Goal: Check status: Check status

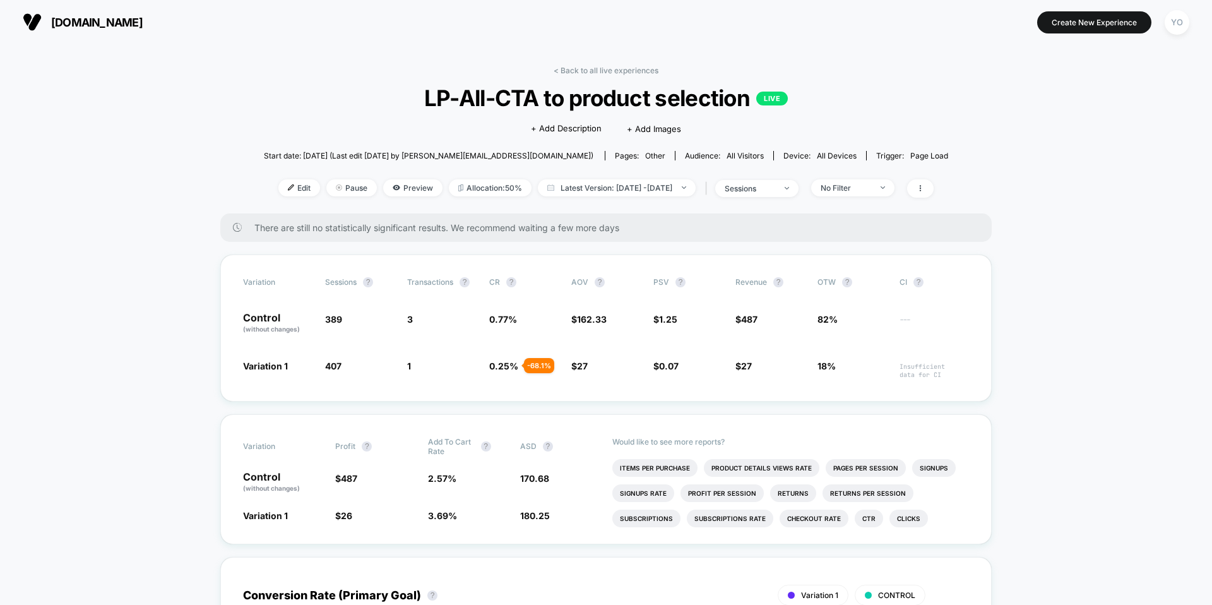
click at [104, 25] on span "[DOMAIN_NAME]" at bounding box center [97, 22] width 92 height 13
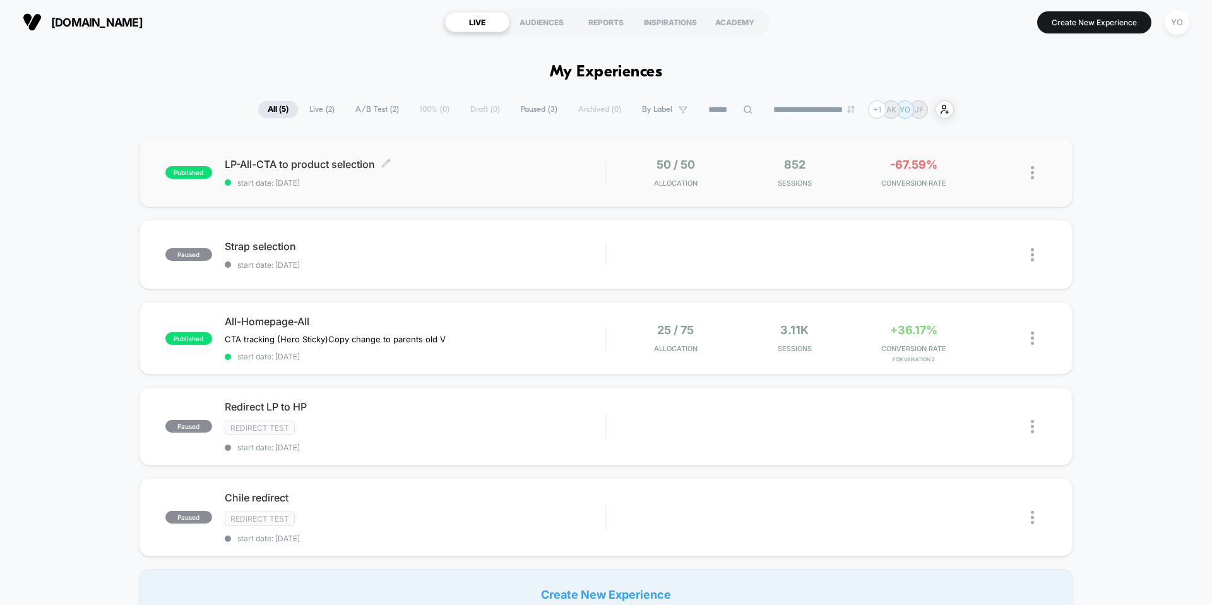
click at [369, 186] on span "start date: [DATE]" at bounding box center [415, 182] width 381 height 9
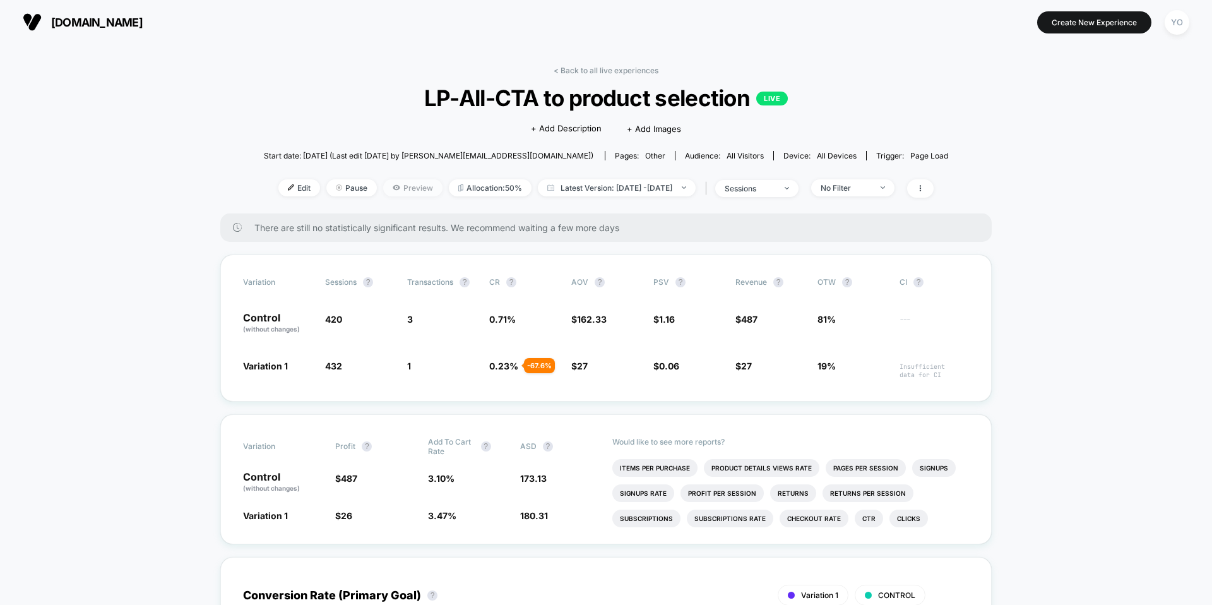
click at [383, 189] on span "Preview" at bounding box center [412, 187] width 59 height 17
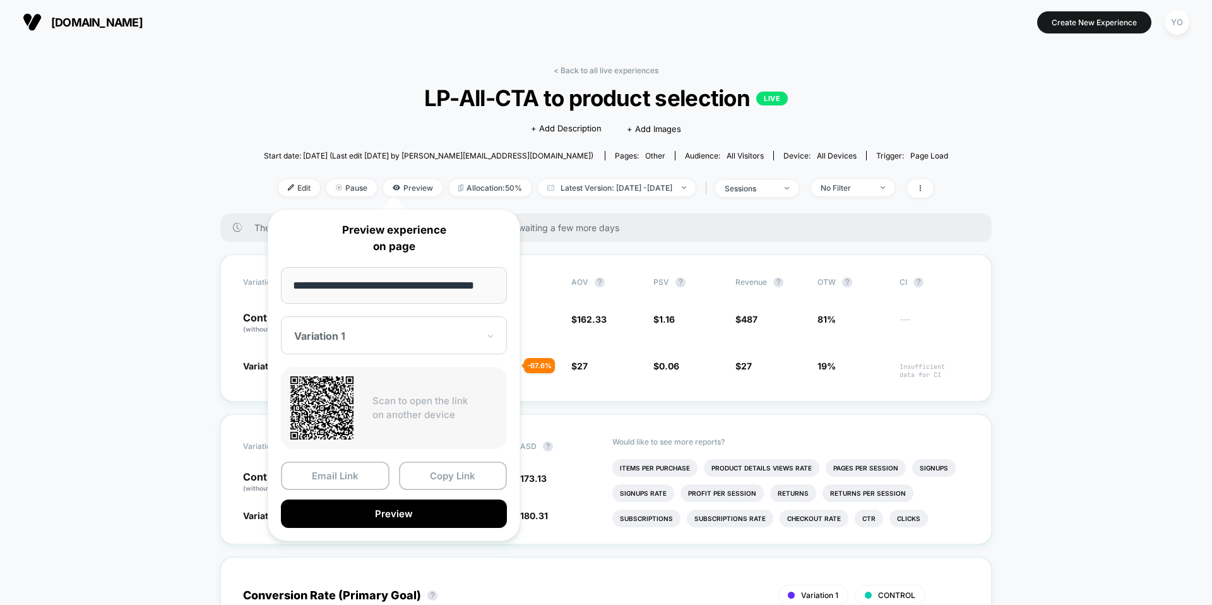
scroll to position [0, 20]
click at [387, 514] on button "Preview" at bounding box center [394, 514] width 226 height 28
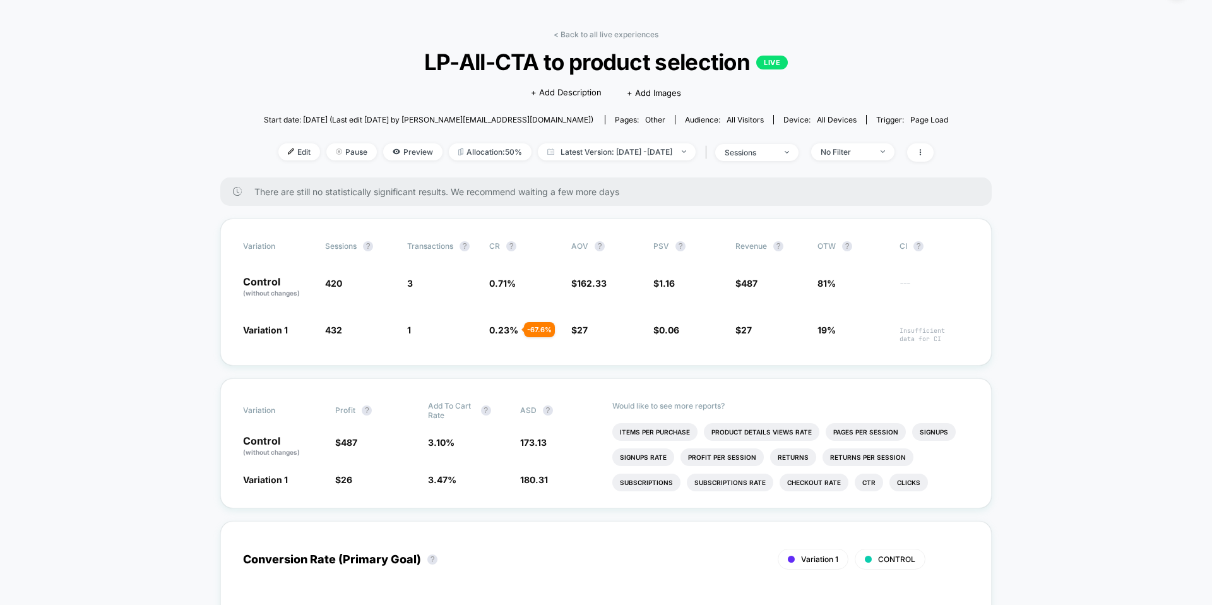
scroll to position [0, 0]
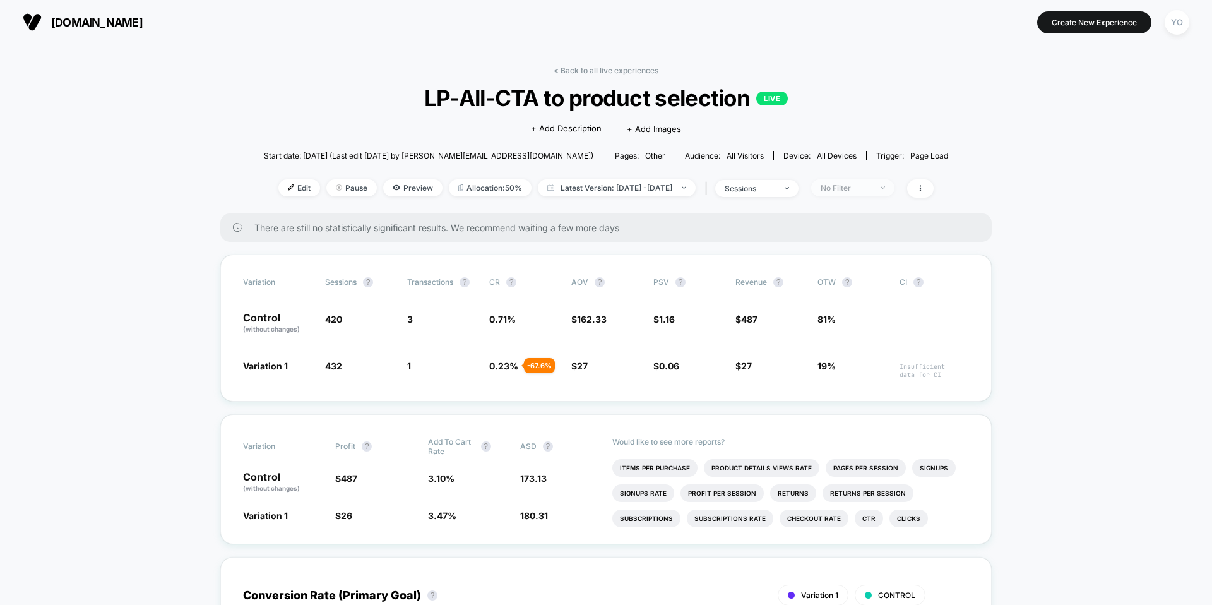
click at [856, 186] on div "No Filter" at bounding box center [845, 187] width 50 height 9
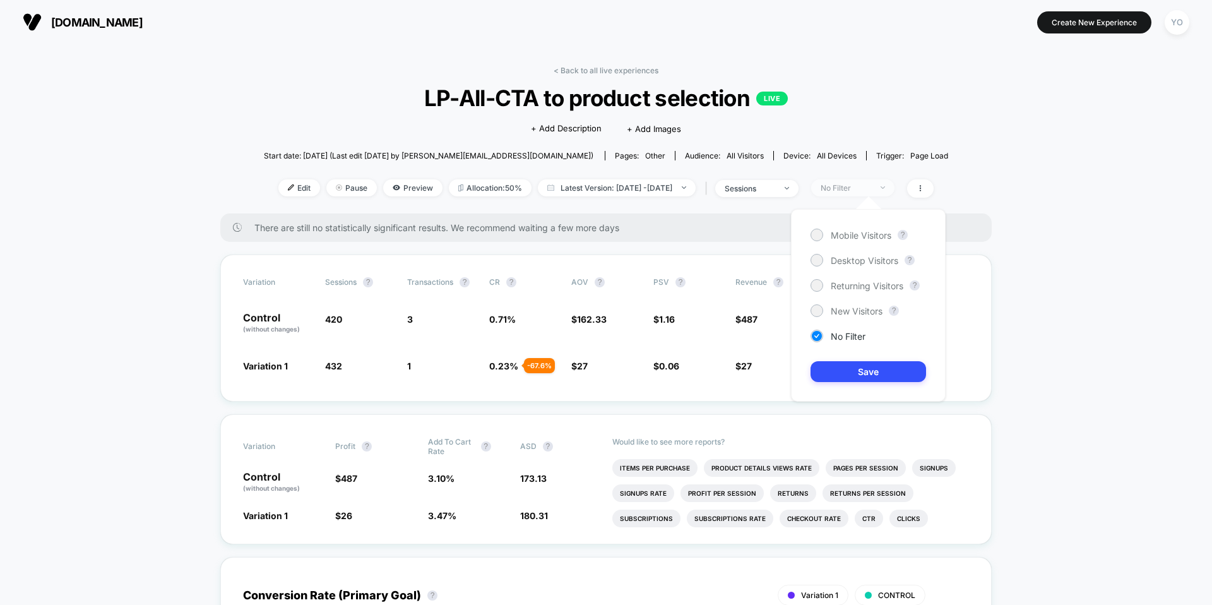
click at [856, 186] on div "No Filter" at bounding box center [845, 187] width 50 height 9
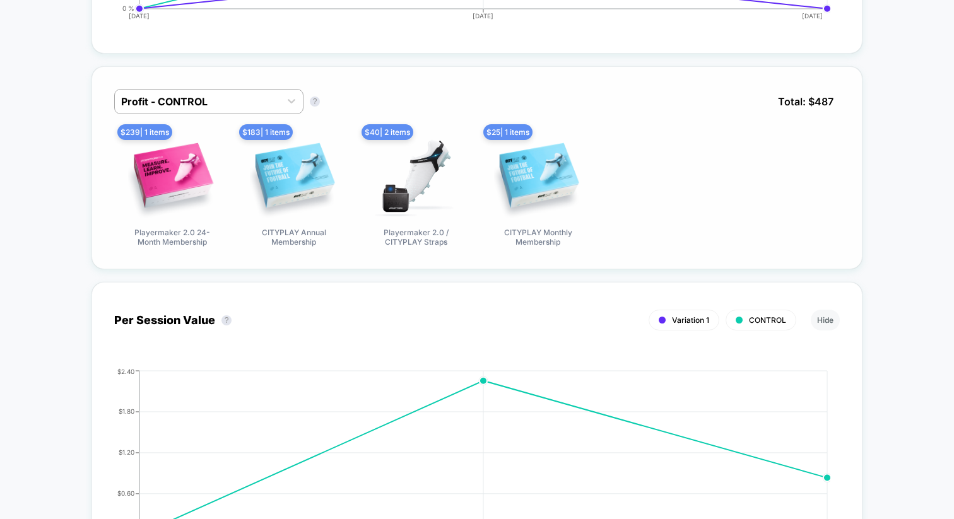
scroll to position [801, 0]
